Goal: Transaction & Acquisition: Purchase product/service

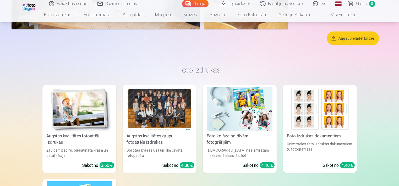
scroll to position [393, 0]
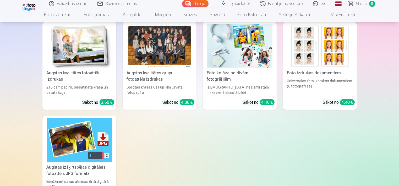
click at [168, 46] on div at bounding box center [160, 46] width 66 height 44
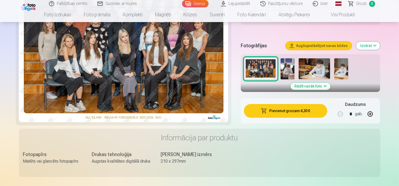
scroll to position [157, 0]
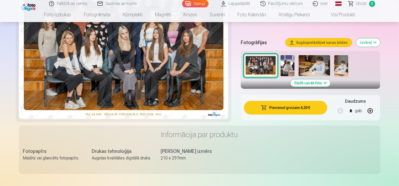
click at [286, 67] on img at bounding box center [288, 65] width 14 height 21
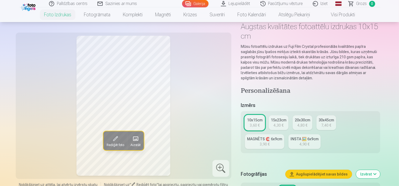
scroll to position [79, 0]
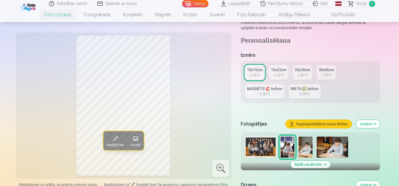
click at [308, 149] on img at bounding box center [306, 146] width 14 height 21
click at [337, 152] on img at bounding box center [332, 146] width 31 height 21
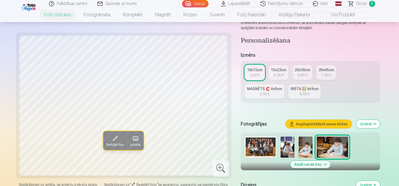
click at [307, 148] on img at bounding box center [306, 146] width 14 height 21
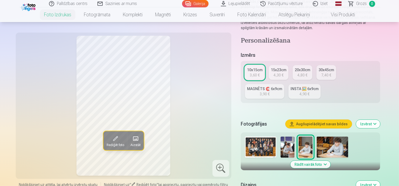
click at [307, 165] on button "Rādīt vairāk foto" at bounding box center [311, 163] width 40 height 7
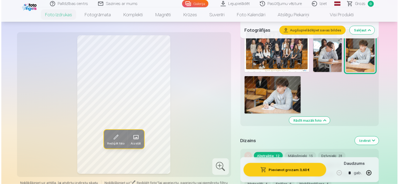
scroll to position [157, 0]
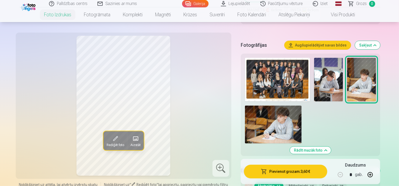
click at [323, 45] on button "Augšupielādējiet savas bildes" at bounding box center [318, 45] width 66 height 8
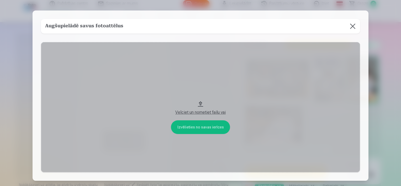
click at [353, 24] on button at bounding box center [352, 26] width 15 height 15
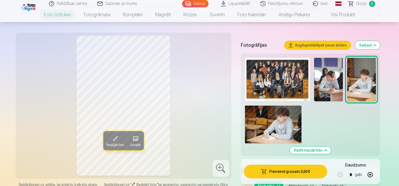
click at [278, 79] on img at bounding box center [277, 80] width 65 height 44
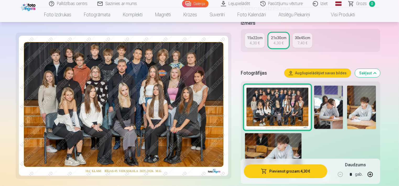
scroll to position [131, 0]
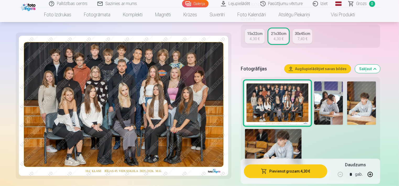
click at [364, 104] on img at bounding box center [361, 103] width 29 height 44
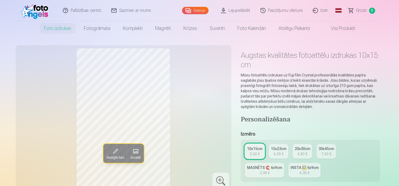
click at [115, 152] on span at bounding box center [115, 151] width 8 height 8
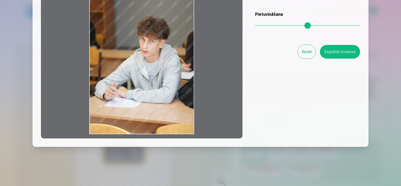
scroll to position [79, 0]
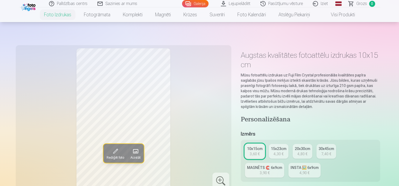
scroll to position [157, 0]
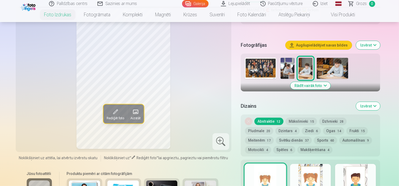
click at [337, 67] on img at bounding box center [332, 68] width 31 height 21
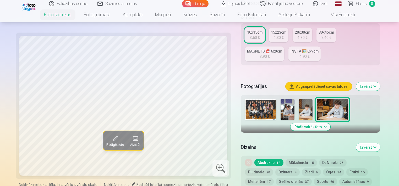
scroll to position [105, 0]
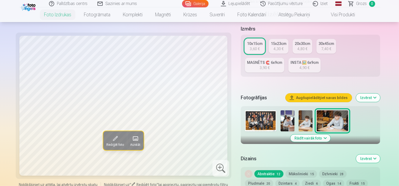
click at [287, 124] on img at bounding box center [288, 120] width 14 height 21
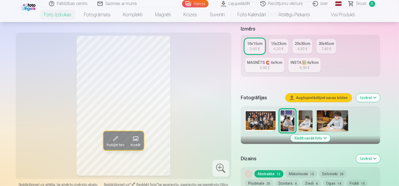
click at [254, 121] on img at bounding box center [260, 120] width 31 height 21
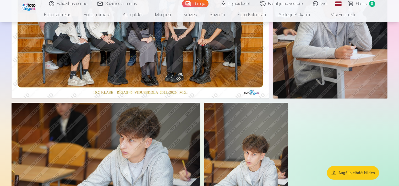
scroll to position [105, 0]
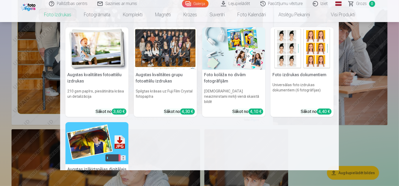
click at [55, 14] on link "Foto izdrukas" at bounding box center [58, 14] width 40 height 15
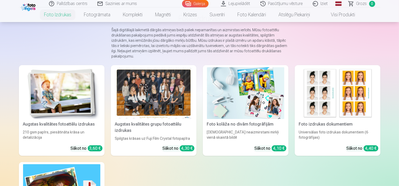
scroll to position [79, 0]
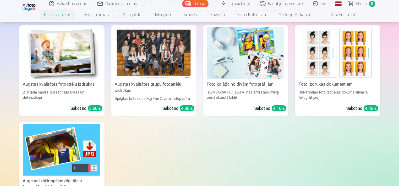
click at [162, 59] on div at bounding box center [153, 53] width 77 height 52
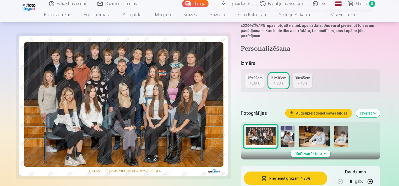
scroll to position [105, 0]
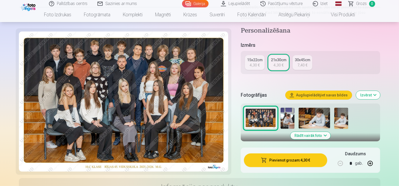
click at [286, 120] on img at bounding box center [288, 117] width 14 height 21
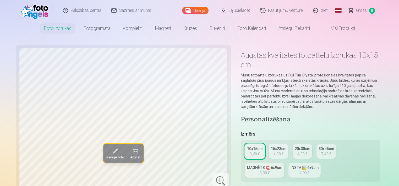
click at [277, 146] on div "15x23cm" at bounding box center [278, 148] width 15 height 5
click at [307, 148] on div "20x30cm" at bounding box center [302, 148] width 15 height 5
click at [322, 147] on div "30x45cm" at bounding box center [326, 148] width 15 height 5
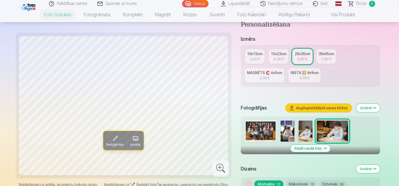
scroll to position [157, 0]
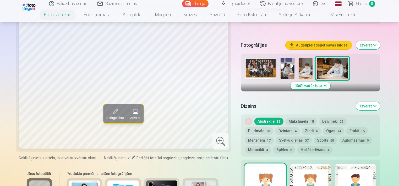
click at [307, 70] on img at bounding box center [306, 68] width 14 height 21
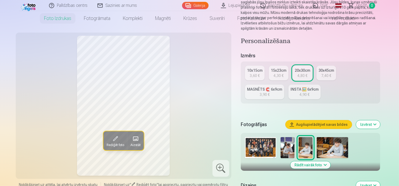
scroll to position [0, 0]
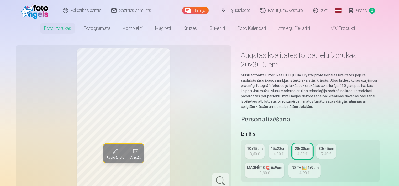
click at [293, 10] on link "Pasūtījumu vēsture" at bounding box center [282, 10] width 52 height 21
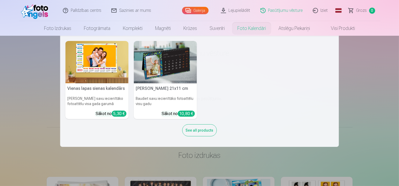
click at [245, 27] on link "Foto kalendāri" at bounding box center [251, 28] width 41 height 15
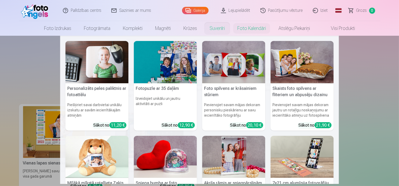
click at [214, 26] on link "Suvenīri" at bounding box center [217, 28] width 28 height 15
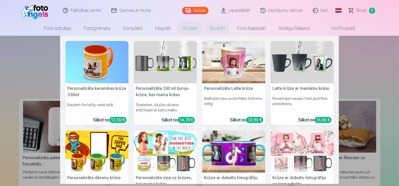
drag, startPoint x: 188, startPoint y: 28, endPoint x: 154, endPoint y: 33, distance: 33.9
click at [188, 28] on link "Krūzes" at bounding box center [190, 28] width 26 height 15
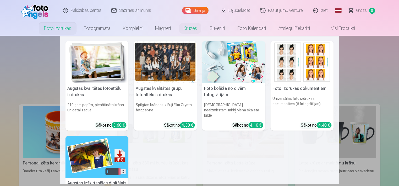
click at [56, 29] on link "Foto izdrukas" at bounding box center [58, 28] width 40 height 15
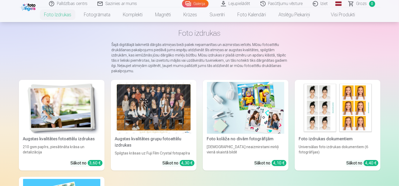
scroll to position [52, 0]
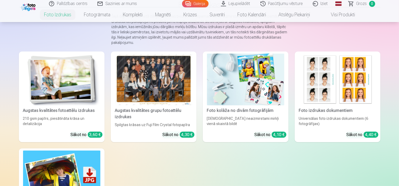
click at [151, 74] on div at bounding box center [153, 79] width 77 height 52
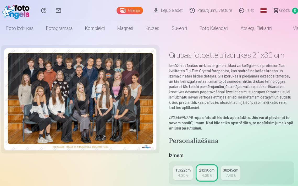
click at [187, 176] on div "4,30 €" at bounding box center [183, 175] width 10 height 5
